Goal: Navigation & Orientation: Find specific page/section

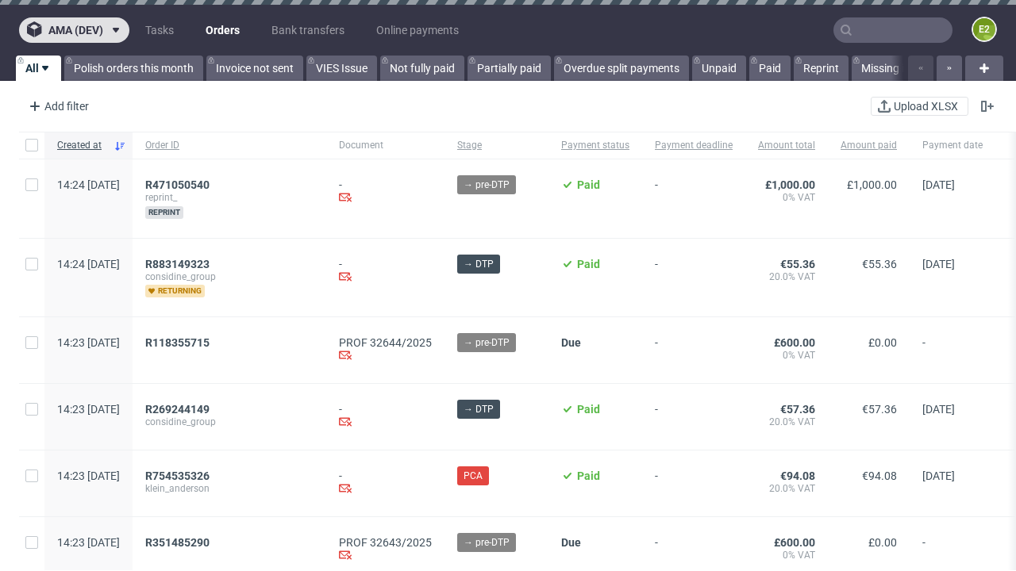
click at [74, 30] on span "ama (dev)" at bounding box center [75, 30] width 55 height 11
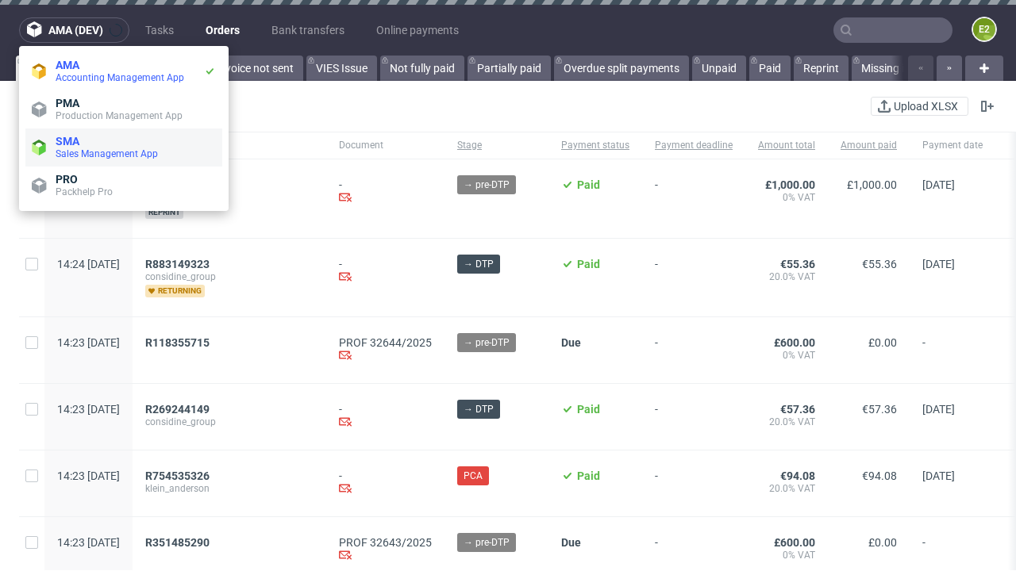
click at [124, 148] on span "Sales Management App" at bounding box center [136, 154] width 160 height 13
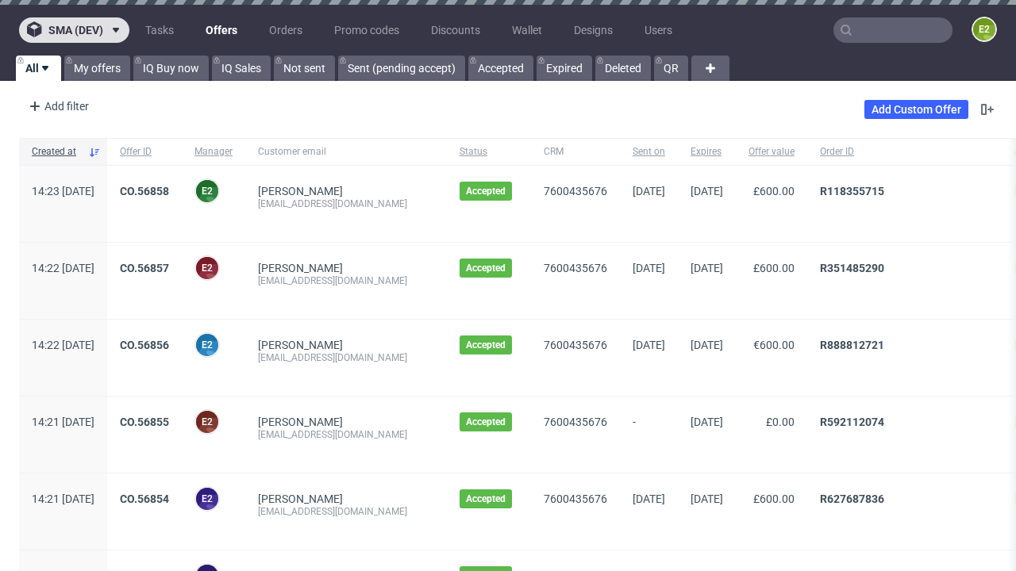
click at [74, 30] on span "sma (dev)" at bounding box center [75, 30] width 55 height 11
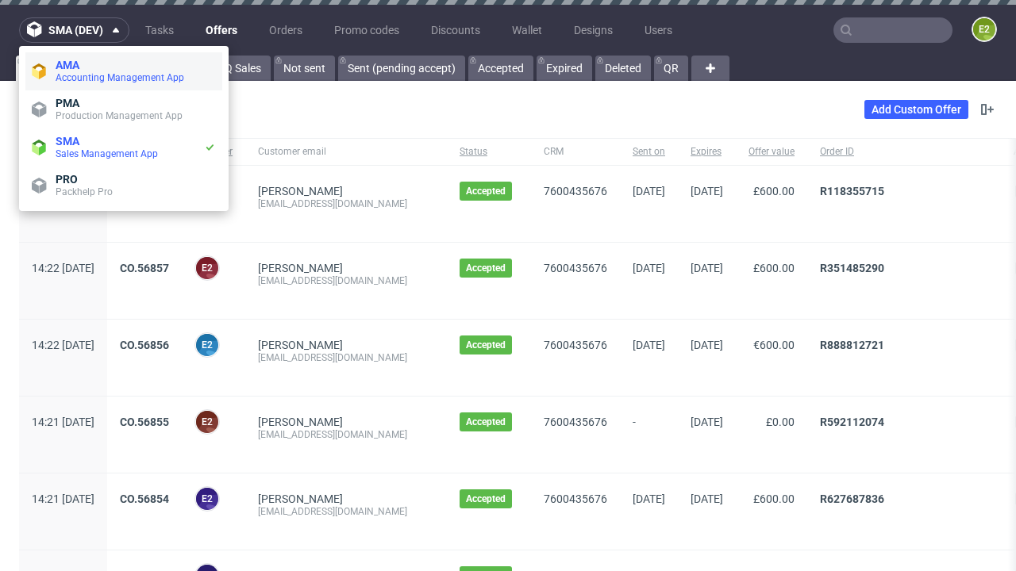
click at [124, 71] on span "Accounting Management App" at bounding box center [136, 77] width 160 height 13
